Goal: Transaction & Acquisition: Purchase product/service

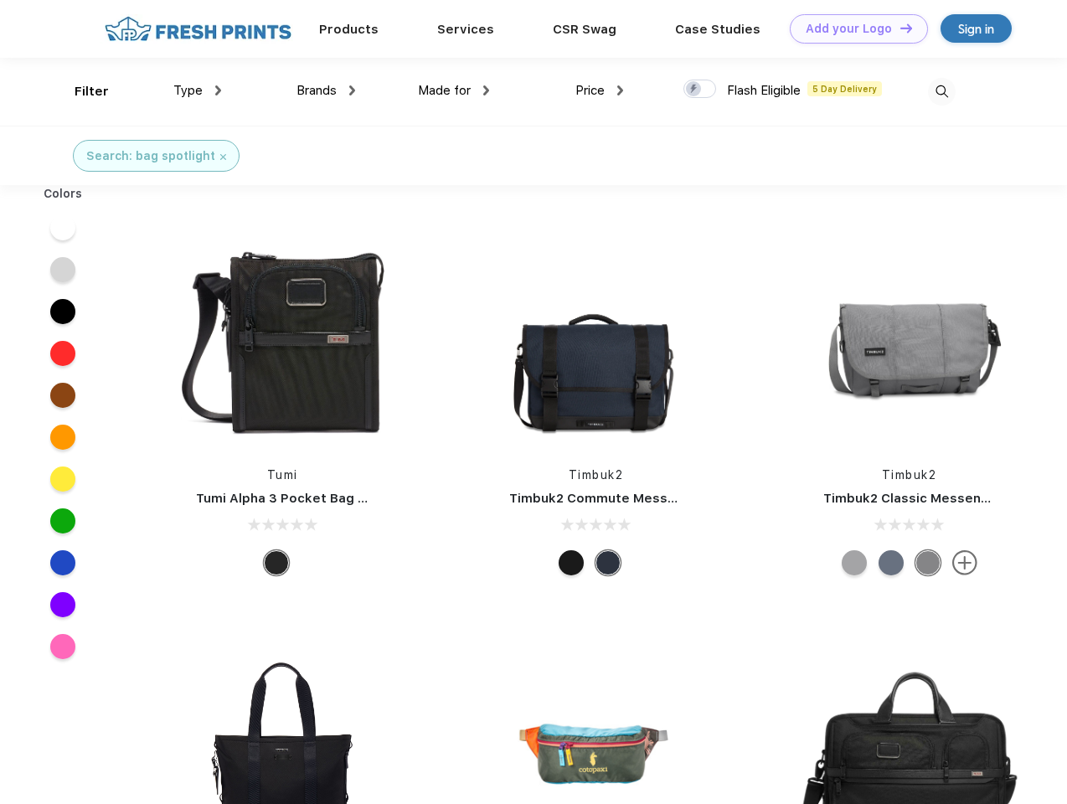
click at [853, 28] on link "Add your Logo Design Tool" at bounding box center [859, 28] width 138 height 29
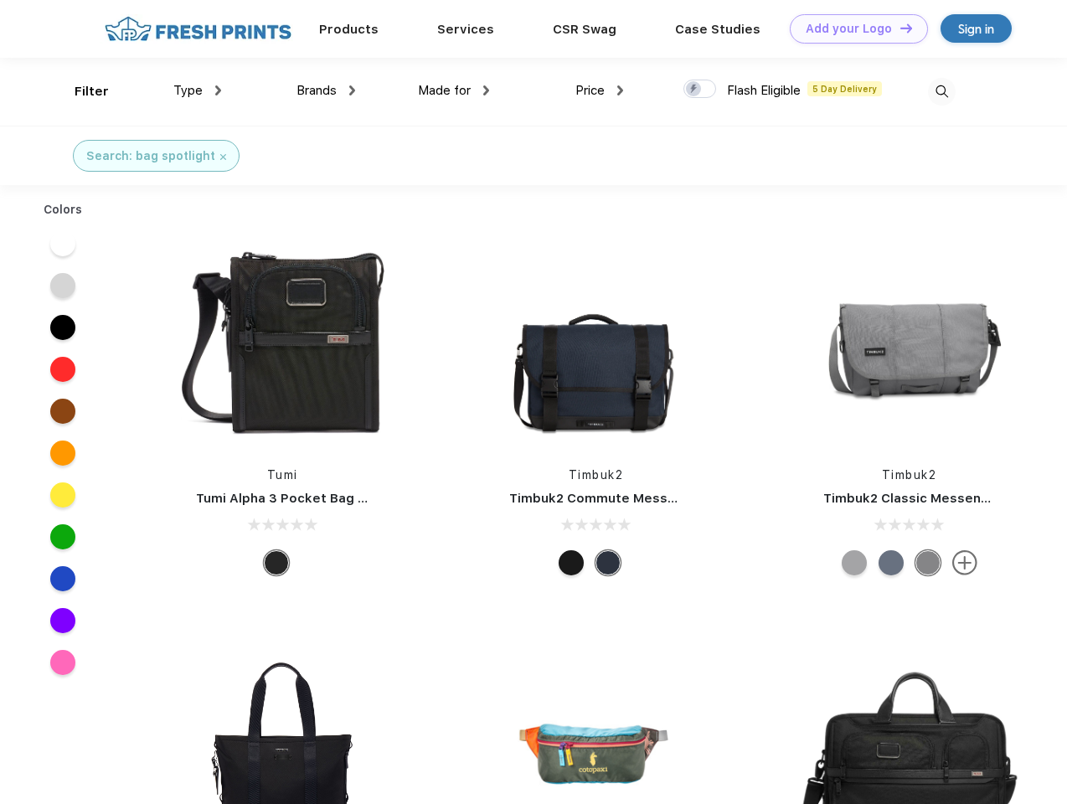
click at [0, 0] on div "Design Tool" at bounding box center [0, 0] width 0 height 0
click at [899, 28] on link "Add your Logo Design Tool" at bounding box center [859, 28] width 138 height 29
click at [80, 91] on div "Filter" at bounding box center [92, 91] width 34 height 19
click at [198, 90] on span "Type" at bounding box center [187, 90] width 29 height 15
click at [326, 90] on span "Brands" at bounding box center [316, 90] width 40 height 15
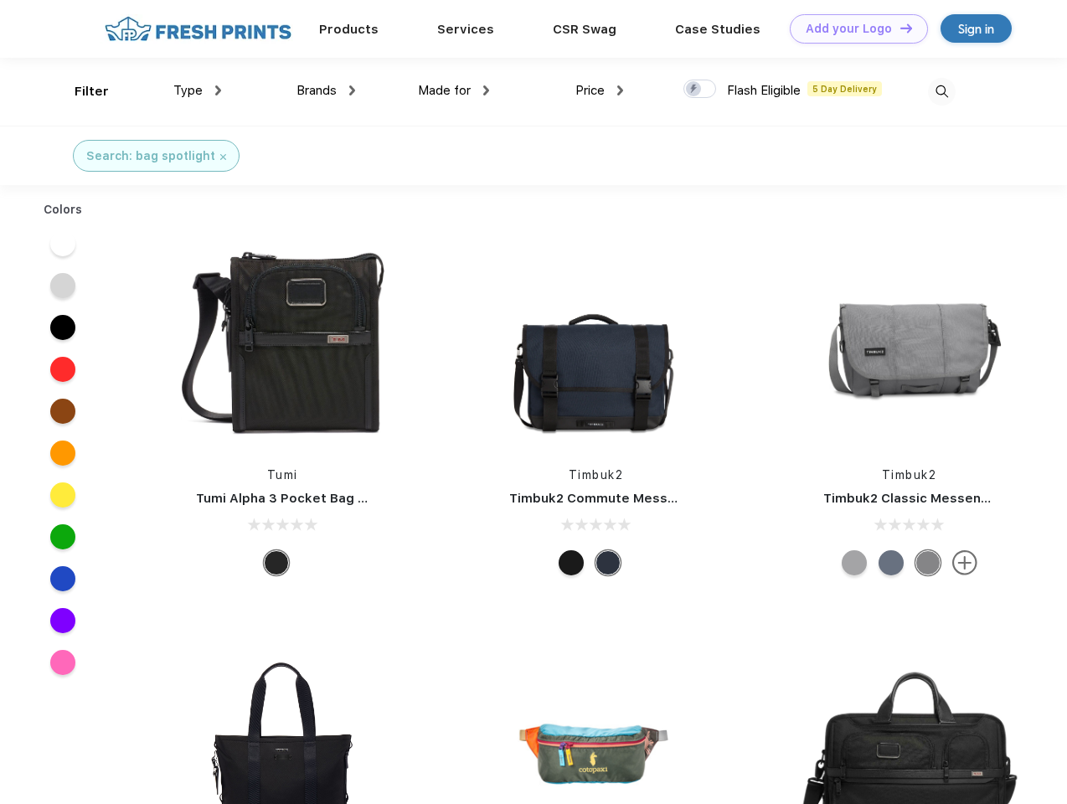
click at [454, 90] on span "Made for" at bounding box center [444, 90] width 53 height 15
click at [600, 90] on span "Price" at bounding box center [589, 90] width 29 height 15
click at [700, 90] on div at bounding box center [699, 89] width 33 height 18
click at [694, 90] on input "checkbox" at bounding box center [688, 84] width 11 height 11
click at [941, 91] on img at bounding box center [942, 92] width 28 height 28
